Goal: Information Seeking & Learning: Compare options

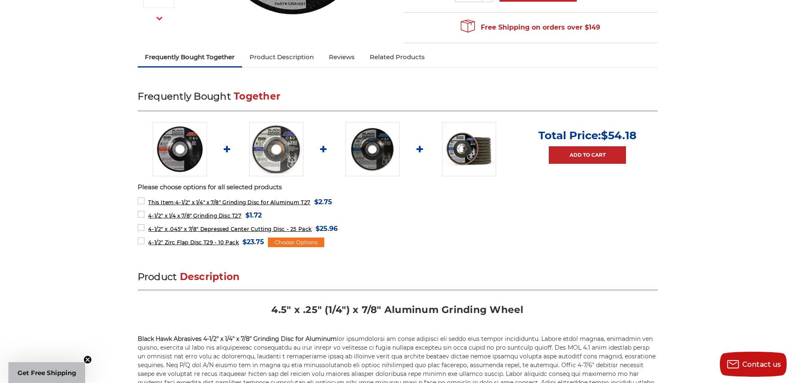
scroll to position [250, 0]
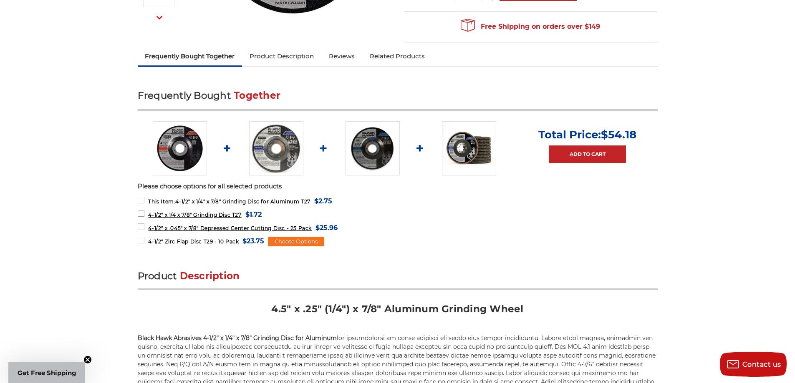
click at [178, 215] on span "4-1/2" x 1/4 x 7/8" Grinding Disc T27" at bounding box center [194, 215] width 93 height 6
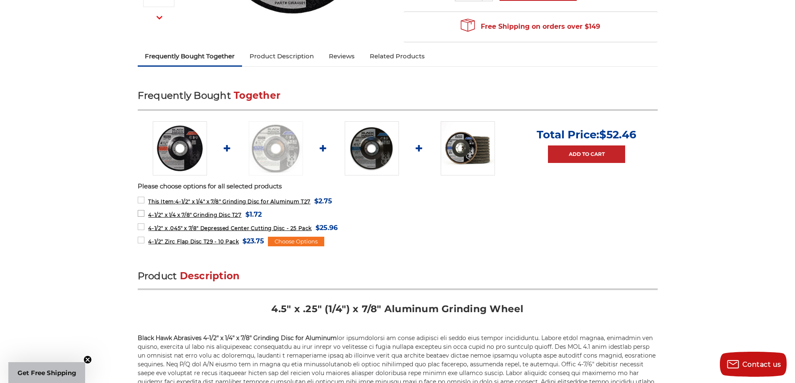
click at [141, 213] on label "4-1/2" x 1/4 x 7/8" Grinding Disc T27 MSRP: Was: Now: $1.72 (You save )" at bounding box center [200, 214] width 124 height 11
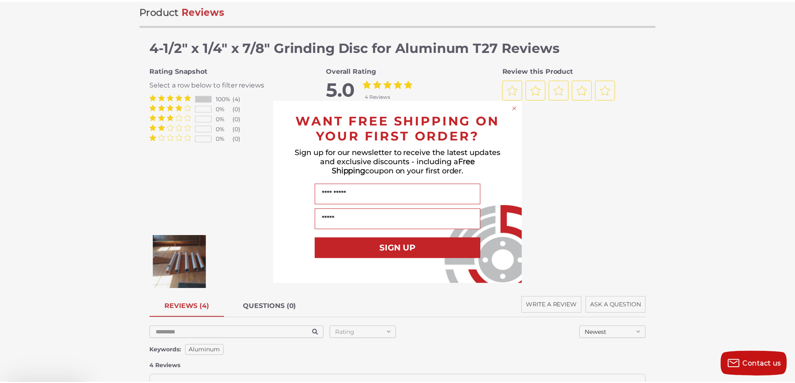
scroll to position [1001, 0]
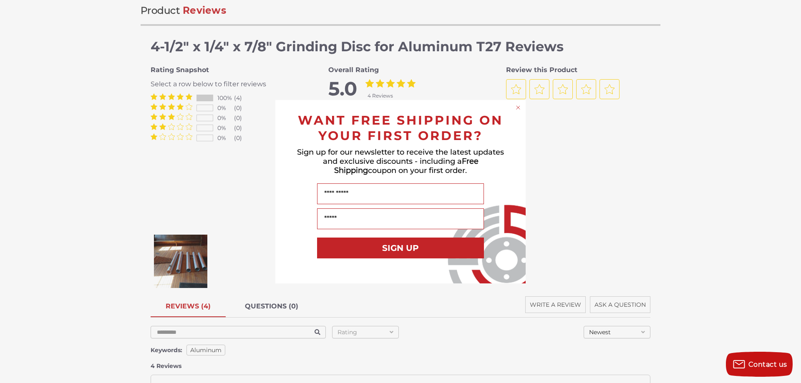
click at [518, 107] on icon "Close dialog" at bounding box center [518, 107] width 3 height 3
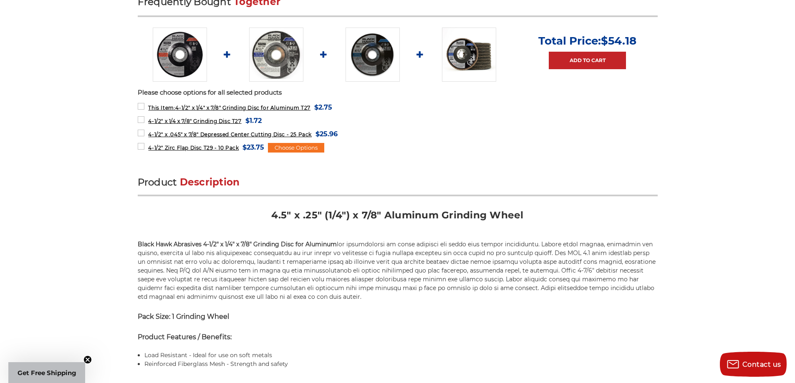
scroll to position [292, 0]
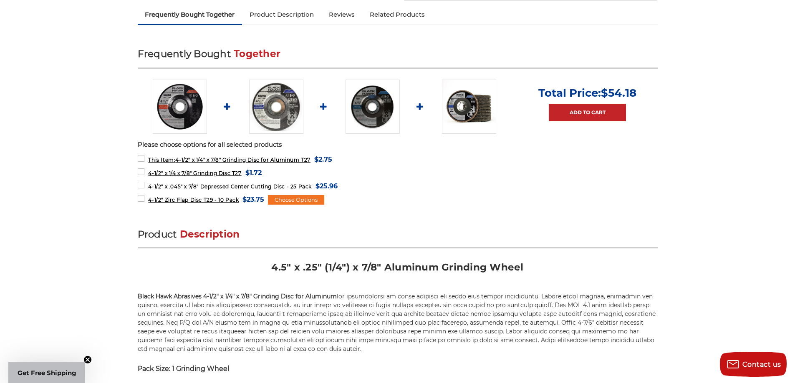
click at [295, 125] on img at bounding box center [276, 107] width 54 height 54
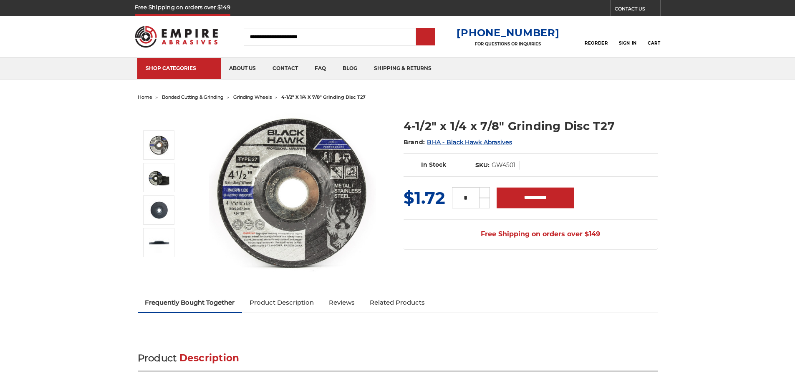
click at [296, 128] on img at bounding box center [292, 192] width 167 height 167
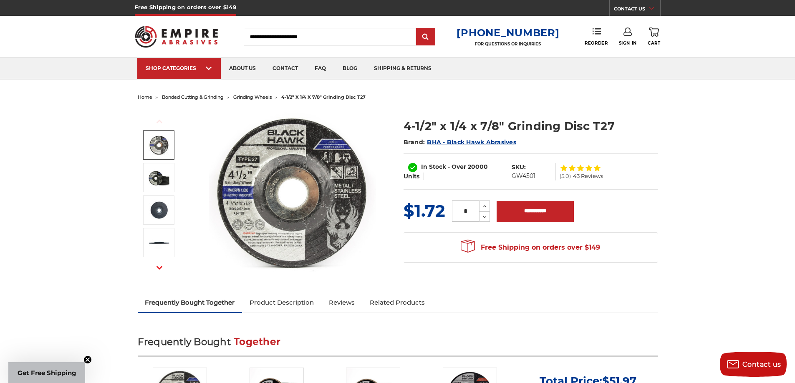
click at [166, 150] on img at bounding box center [159, 145] width 21 height 21
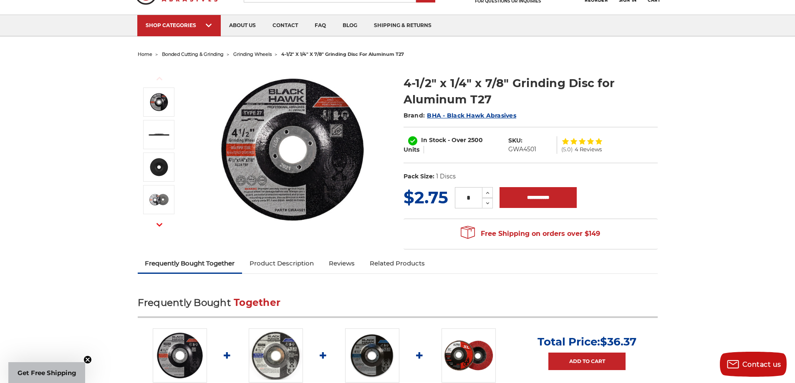
scroll to position [42, 0]
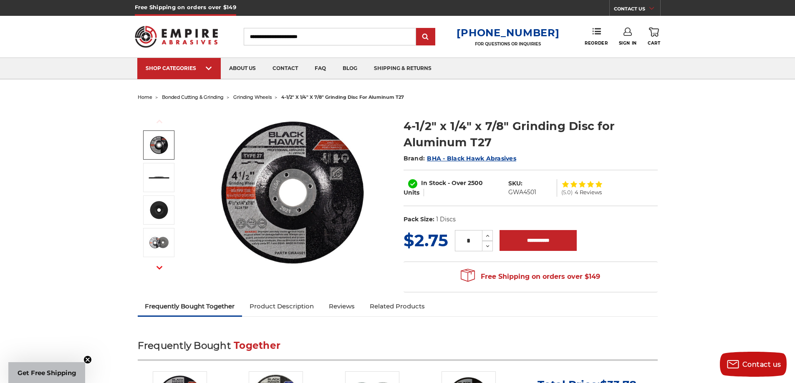
click at [161, 142] on img at bounding box center [159, 145] width 21 height 21
